Goal: Task Accomplishment & Management: Use online tool/utility

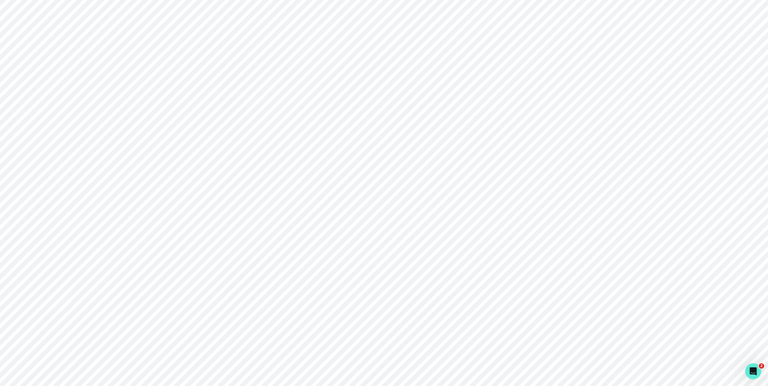
scroll to position [1, 0]
click at [47, 291] on button "Admin Data" at bounding box center [41, 297] width 82 height 13
click at [240, 69] on input "Search user by name or email" at bounding box center [426, 68] width 610 height 17
paste input "[PERSON_NAME][EMAIL_ADDRESS][PERSON_NAME][DOMAIN_NAME]"
type input "[PERSON_NAME][EMAIL_ADDRESS][PERSON_NAME][DOMAIN_NAME]"
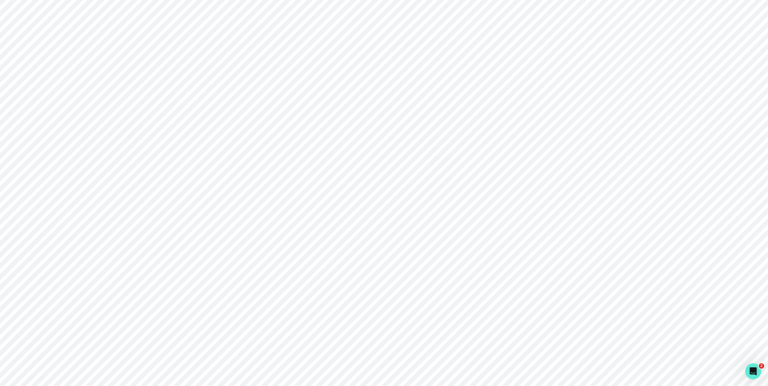
click at [175, 227] on button "Impersonate" at bounding box center [153, 228] width 53 height 14
click at [191, 289] on button "Impersonate" at bounding box center [182, 294] width 44 height 13
